Goal: Information Seeking & Learning: Learn about a topic

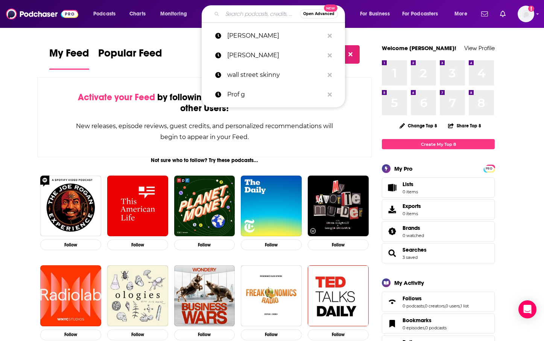
click at [240, 14] on input "Search podcasts, credits, & more..." at bounding box center [261, 14] width 78 height 12
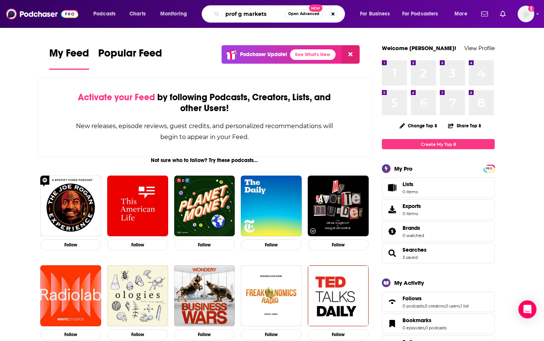
type input "prof g markets"
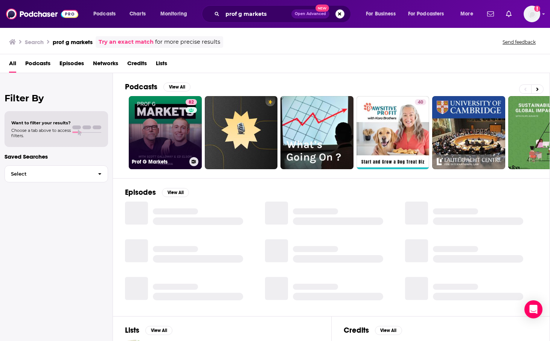
click at [165, 137] on link "82 Prof G Markets" at bounding box center [165, 132] width 73 height 73
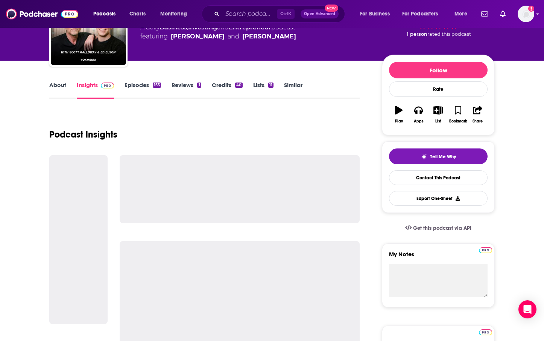
scroll to position [75, 0]
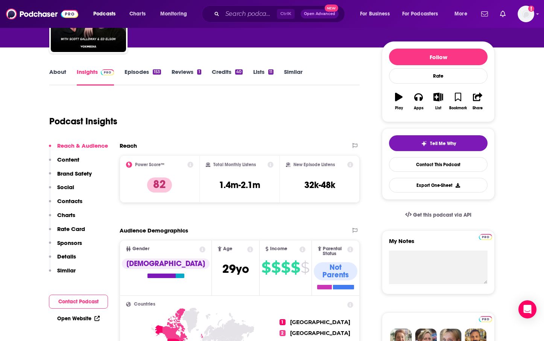
click at [165, 131] on div "Podcast Insights" at bounding box center [201, 116] width 304 height 38
